Goal: Check status: Check status

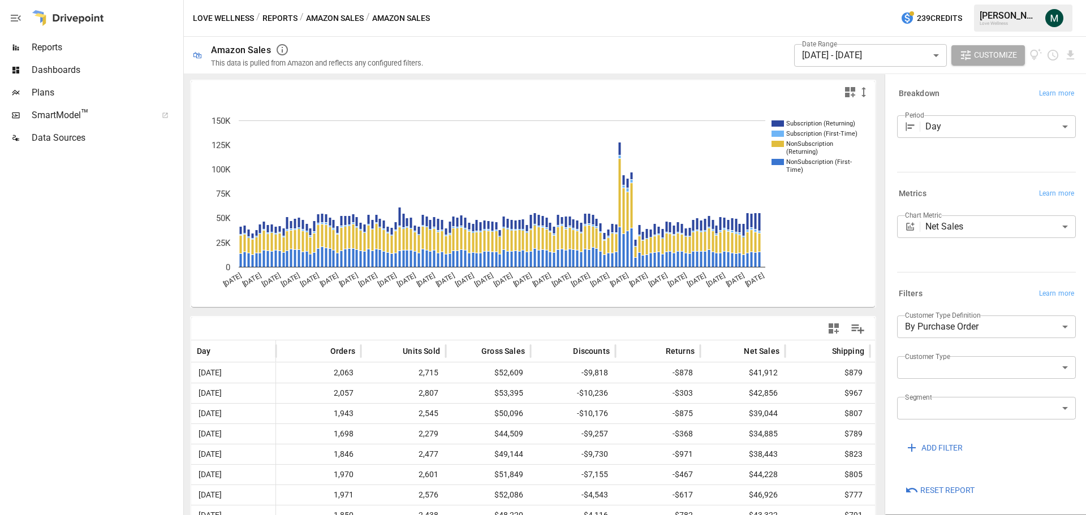
scroll to position [0, 91]
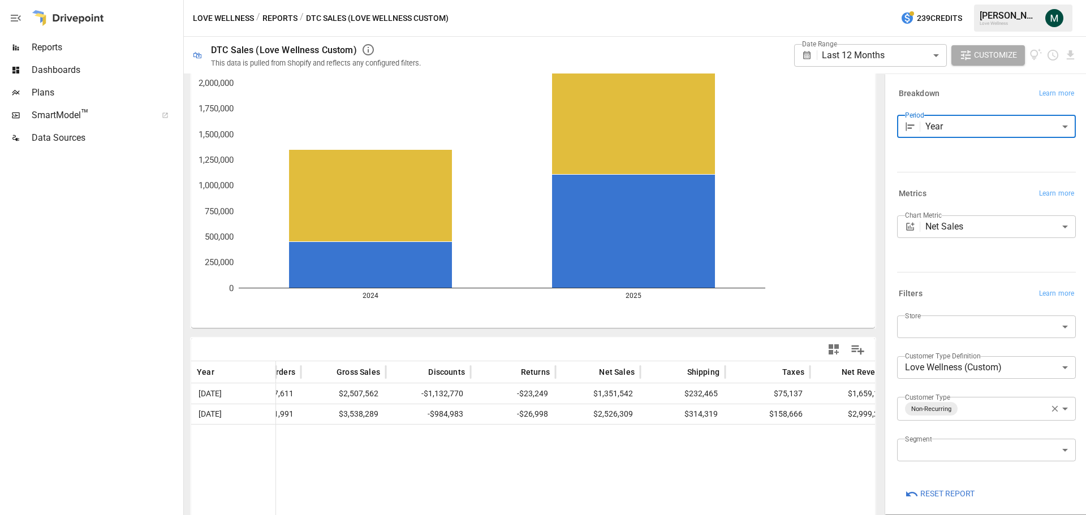
scroll to position [0, 60]
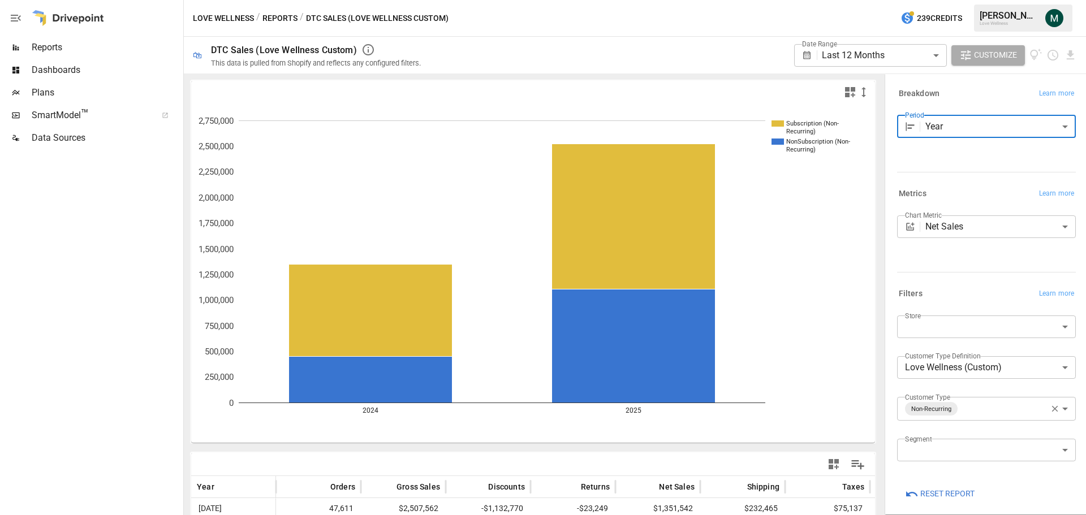
scroll to position [0, 60]
